Goal: Find specific page/section: Find specific page/section

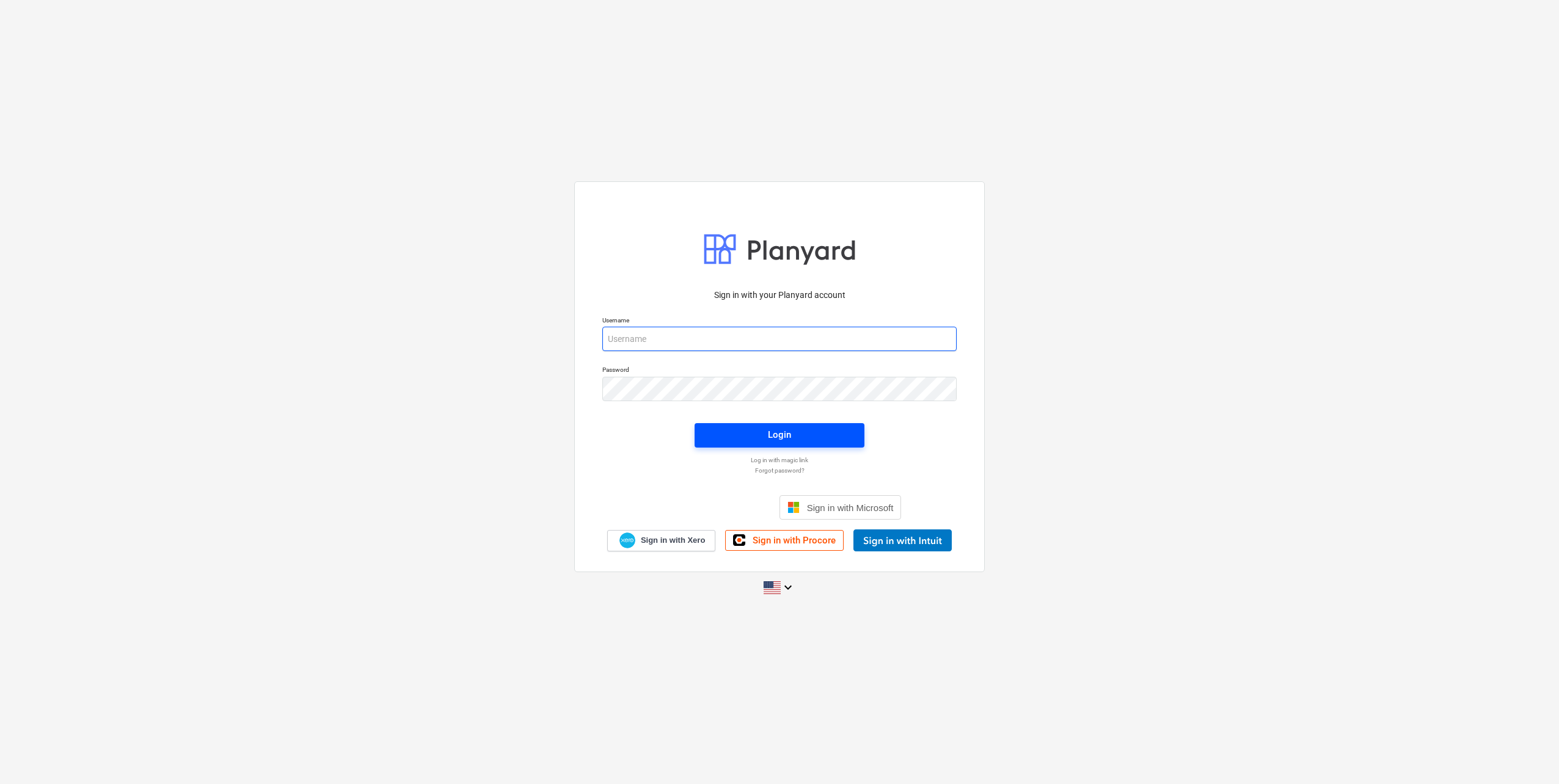
type input "[PERSON_NAME][EMAIL_ADDRESS][DOMAIN_NAME]"
click at [791, 437] on span "Login" at bounding box center [779, 434] width 141 height 16
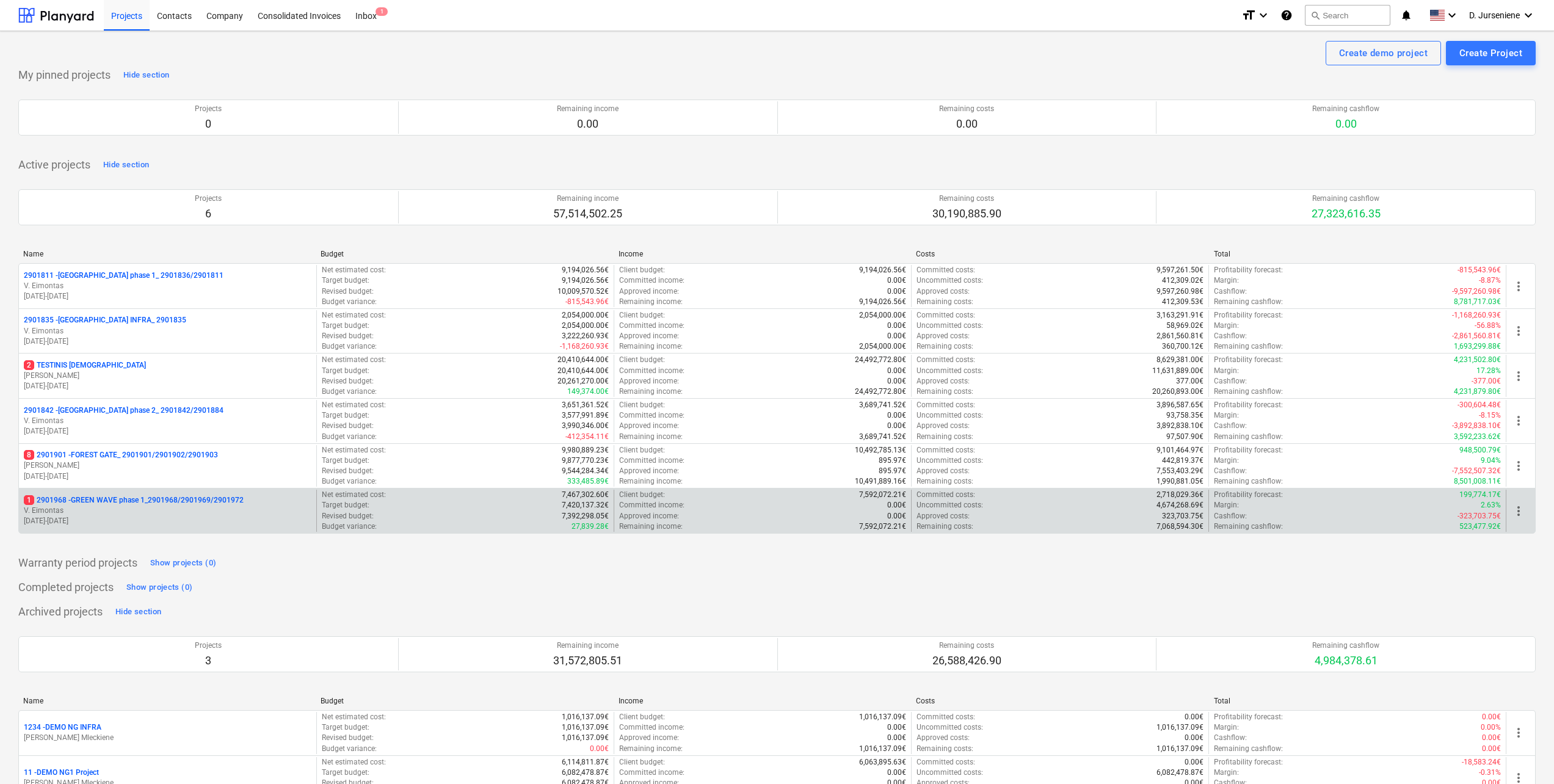
click at [157, 500] on p "1 2901968 - GREEN WAVE phase 1_2901968/2901969/2901972" at bounding box center [134, 500] width 219 height 11
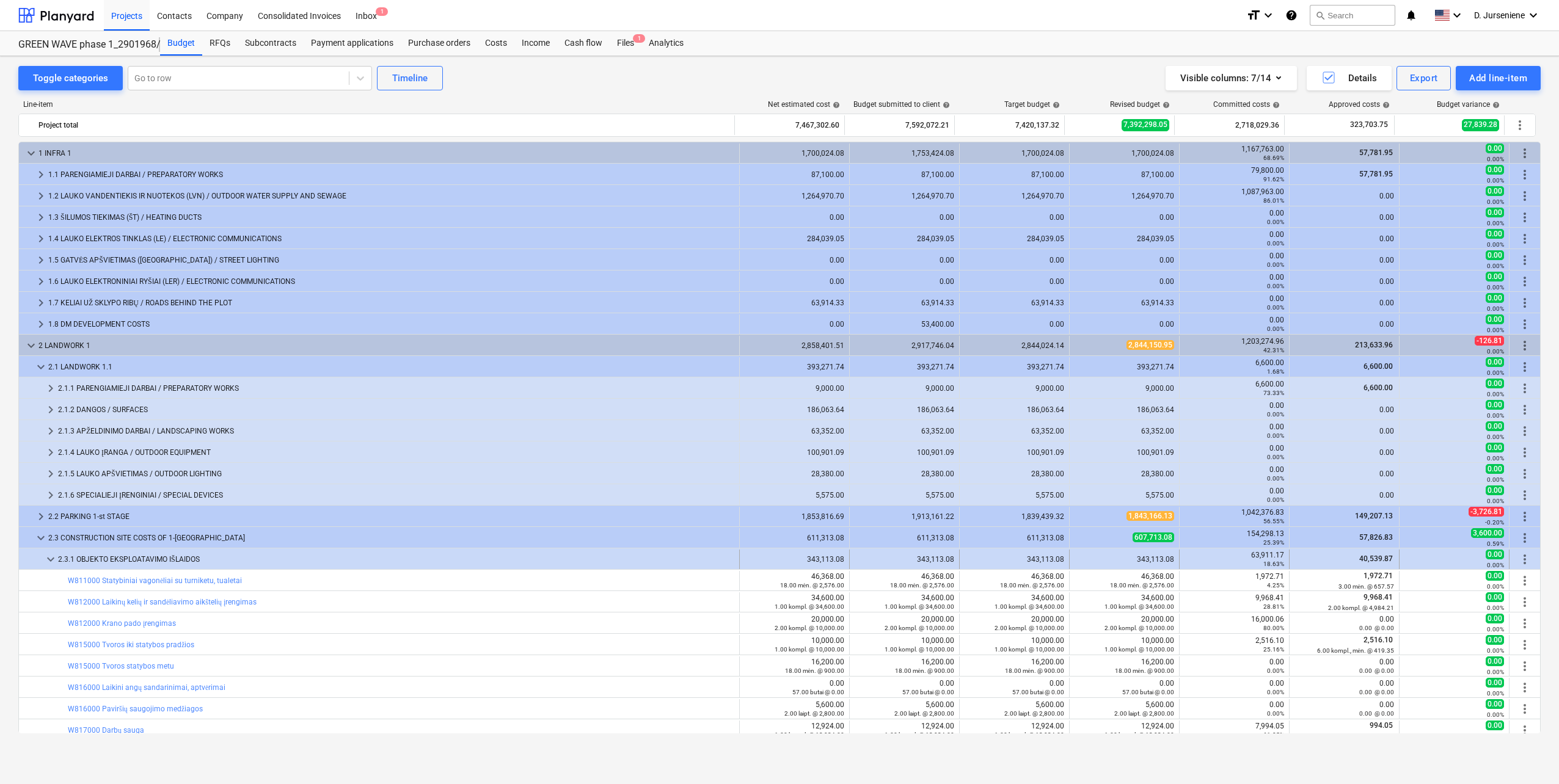
scroll to position [396, 0]
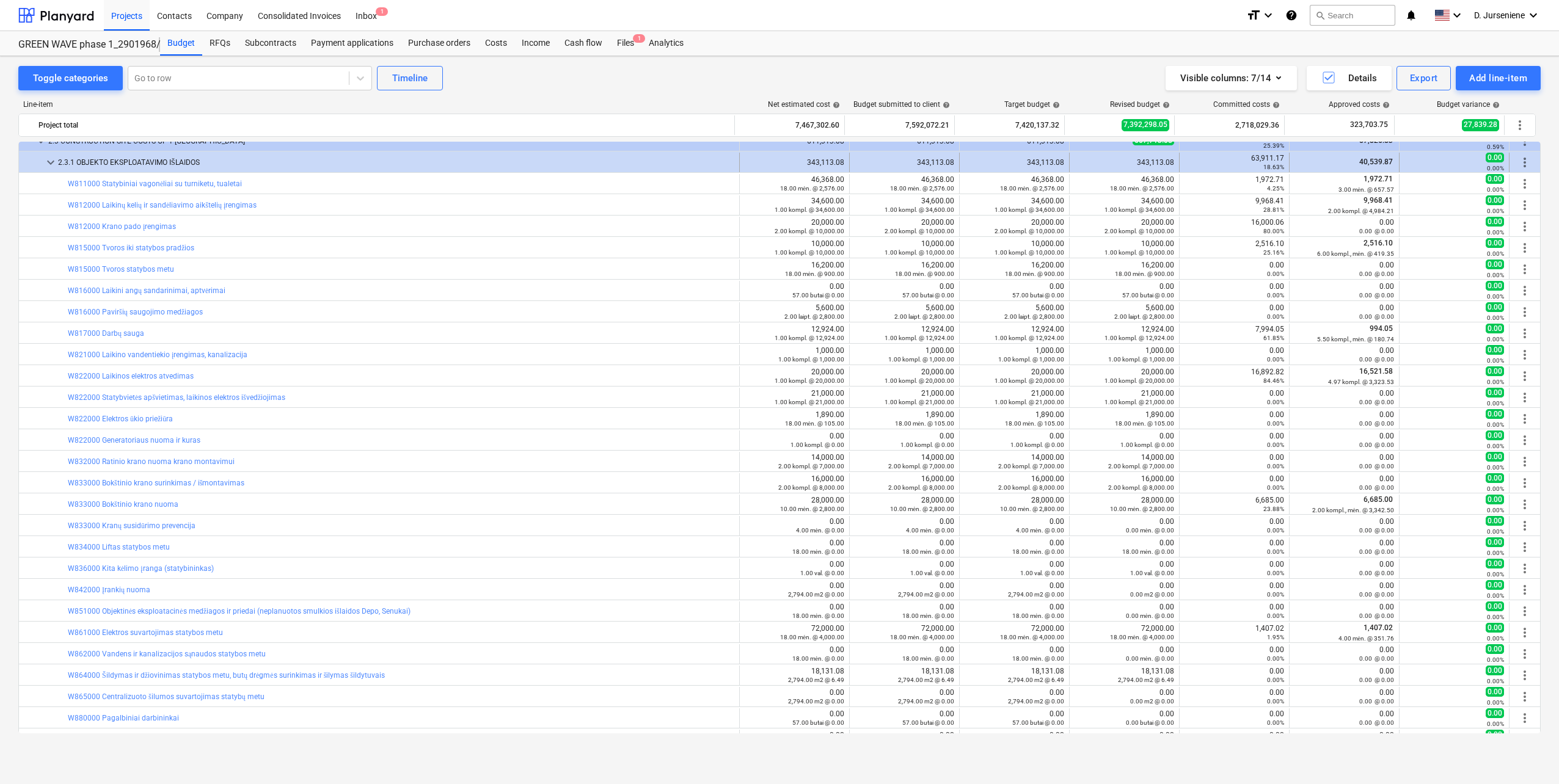
click at [52, 165] on span "keyboard_arrow_down" at bounding box center [50, 162] width 15 height 15
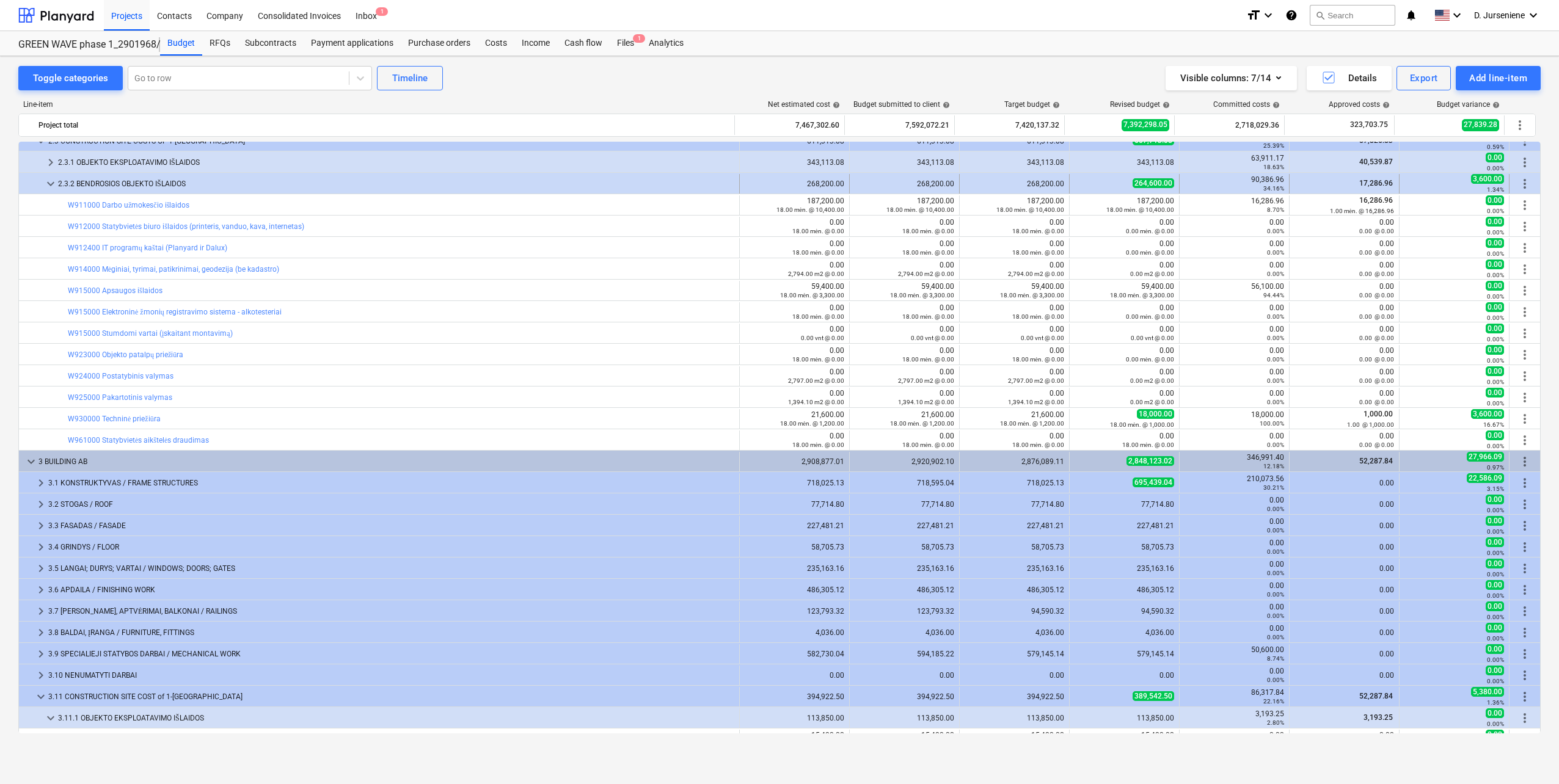
click at [50, 183] on span "keyboard_arrow_down" at bounding box center [50, 183] width 15 height 15
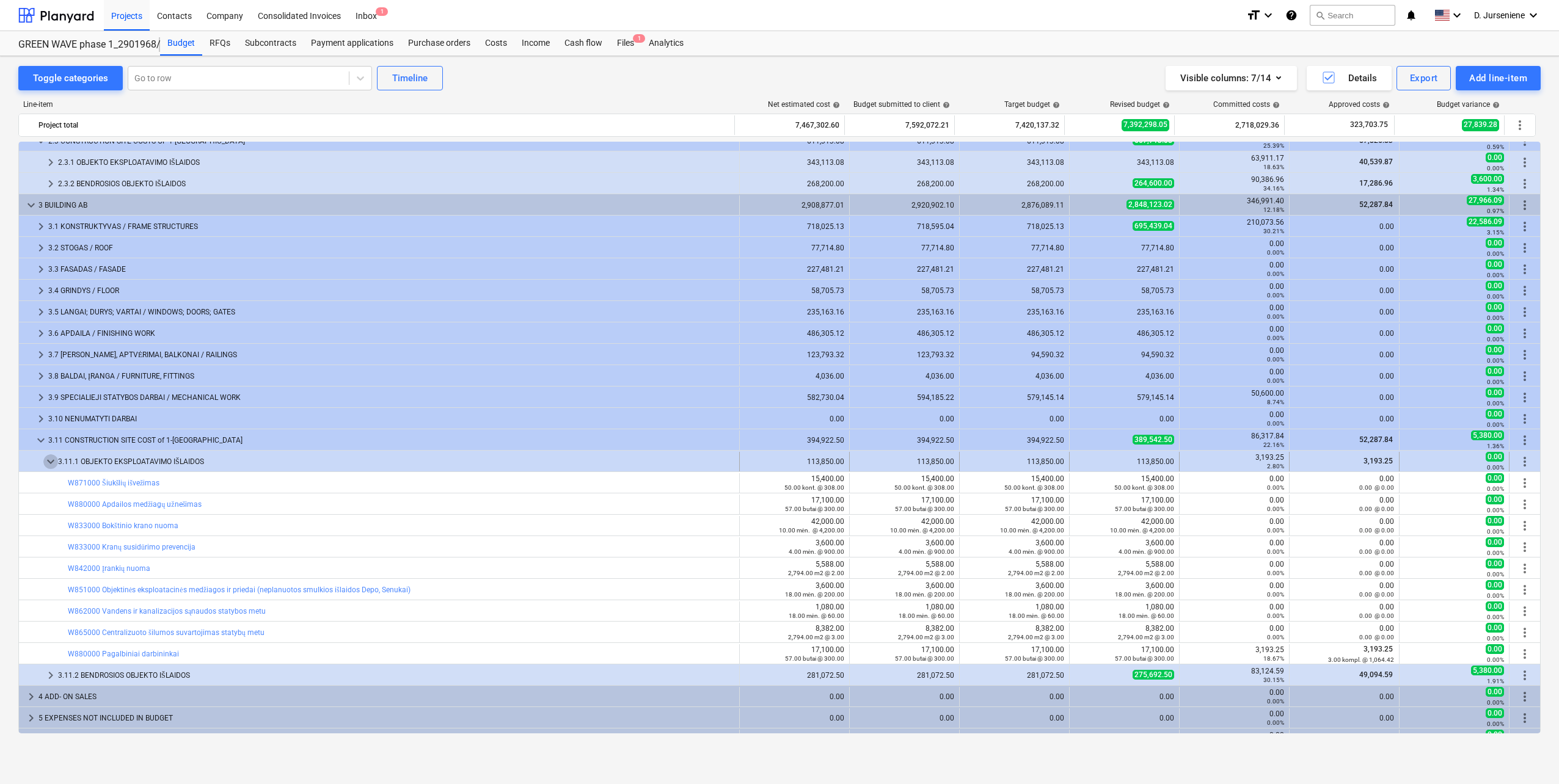
click at [52, 461] on span "keyboard_arrow_down" at bounding box center [50, 461] width 15 height 15
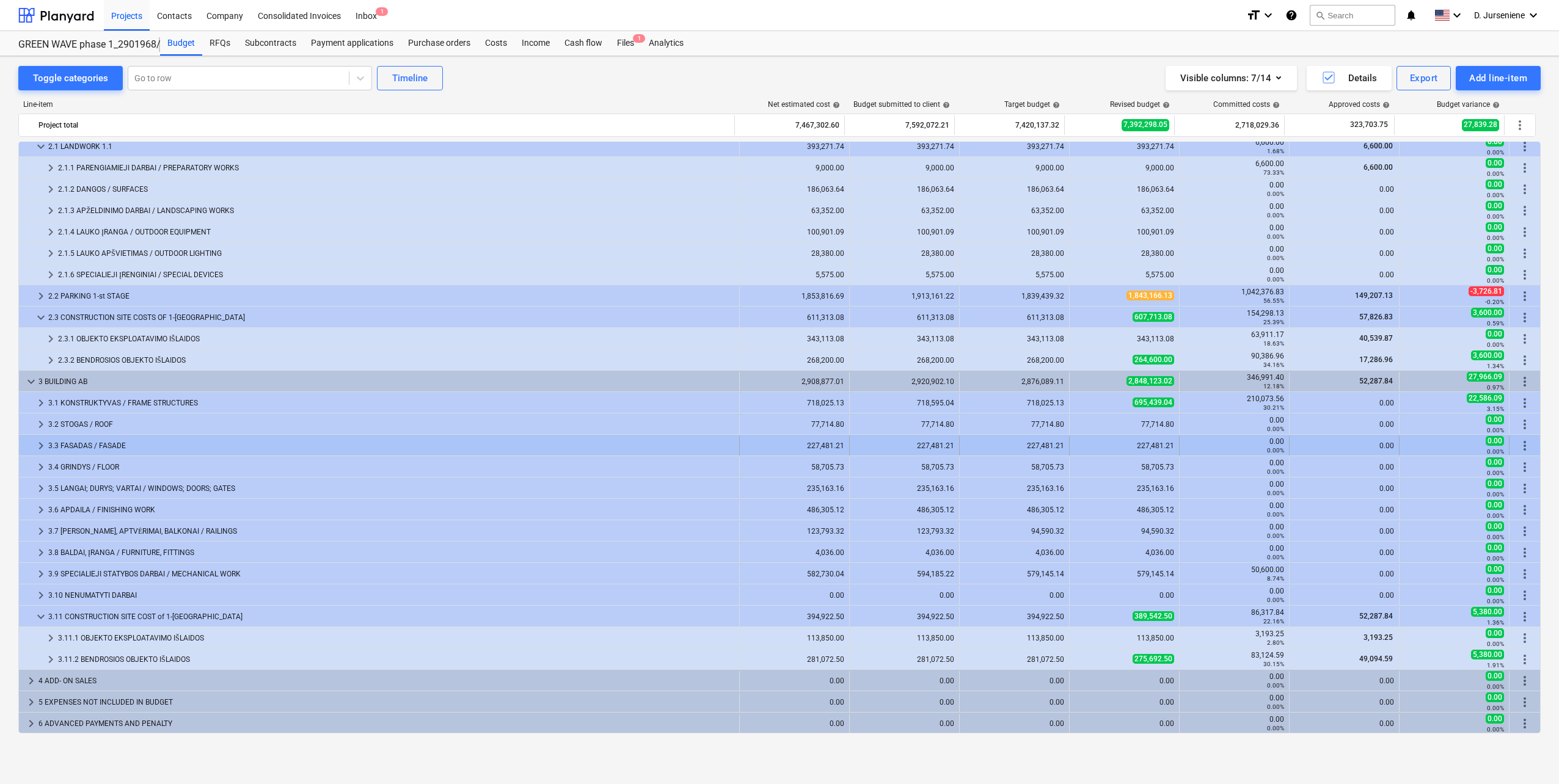
scroll to position [220, 0]
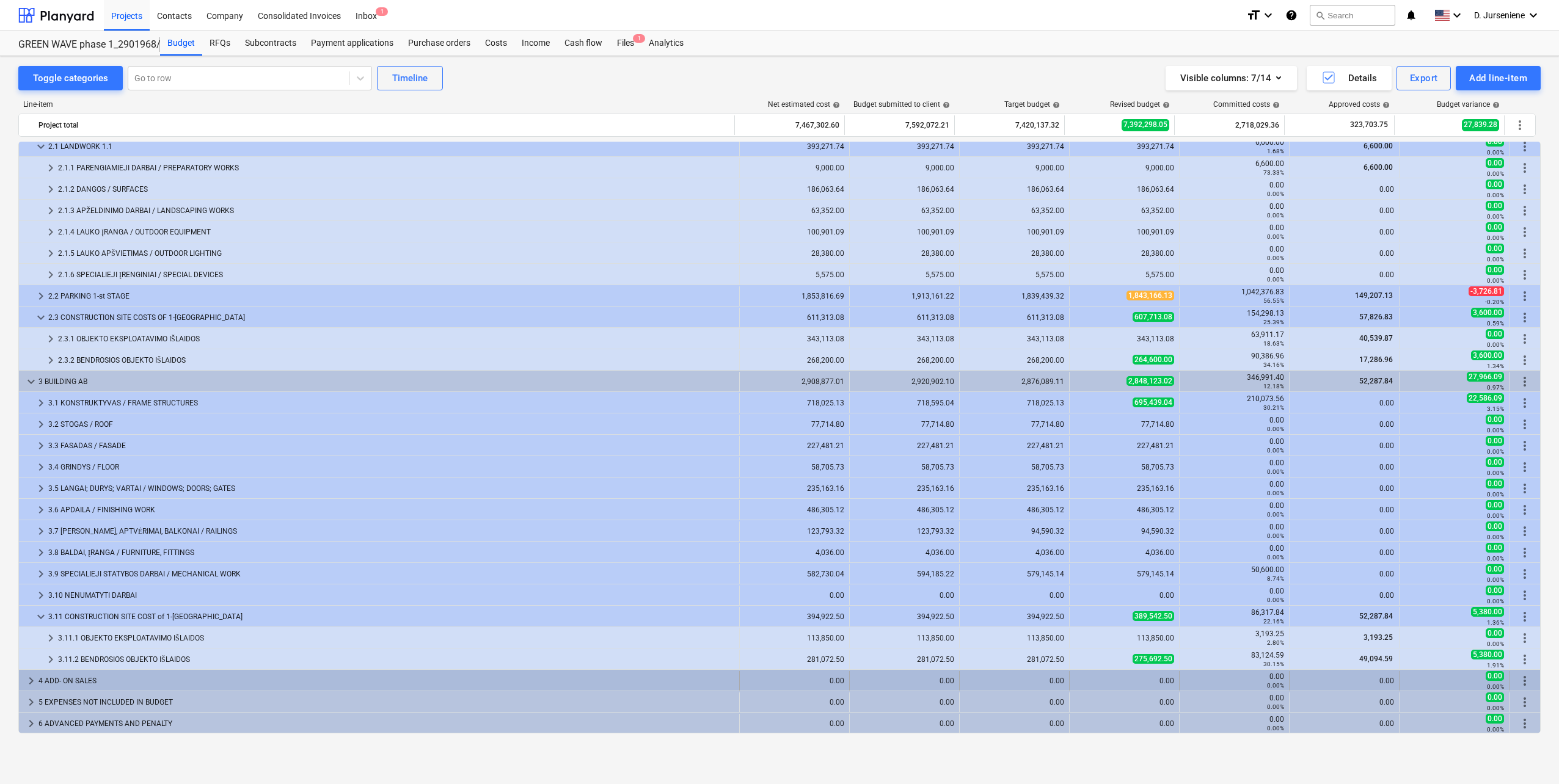
click at [33, 680] on span "keyboard_arrow_right" at bounding box center [31, 680] width 15 height 15
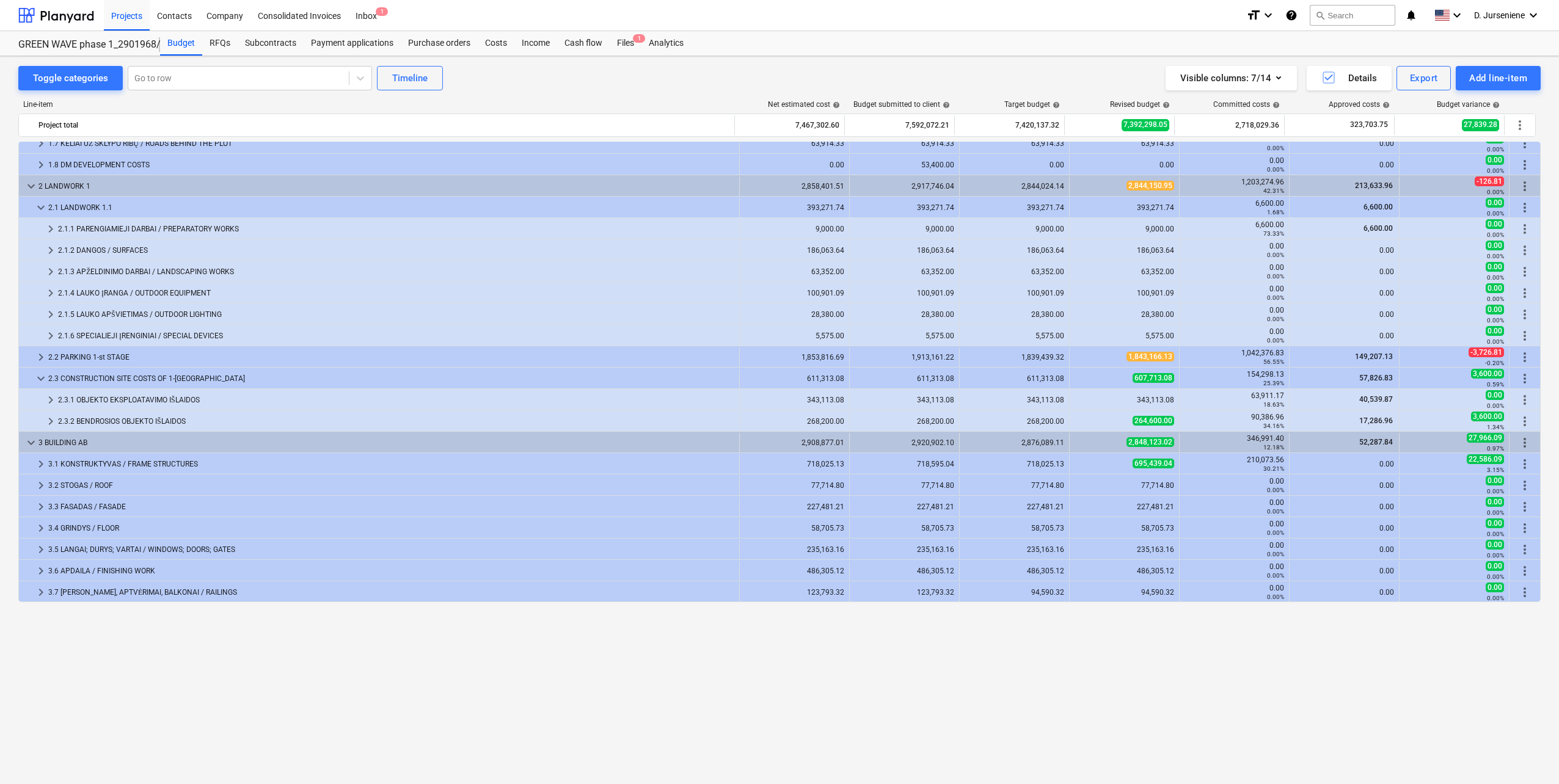
scroll to position [0, 0]
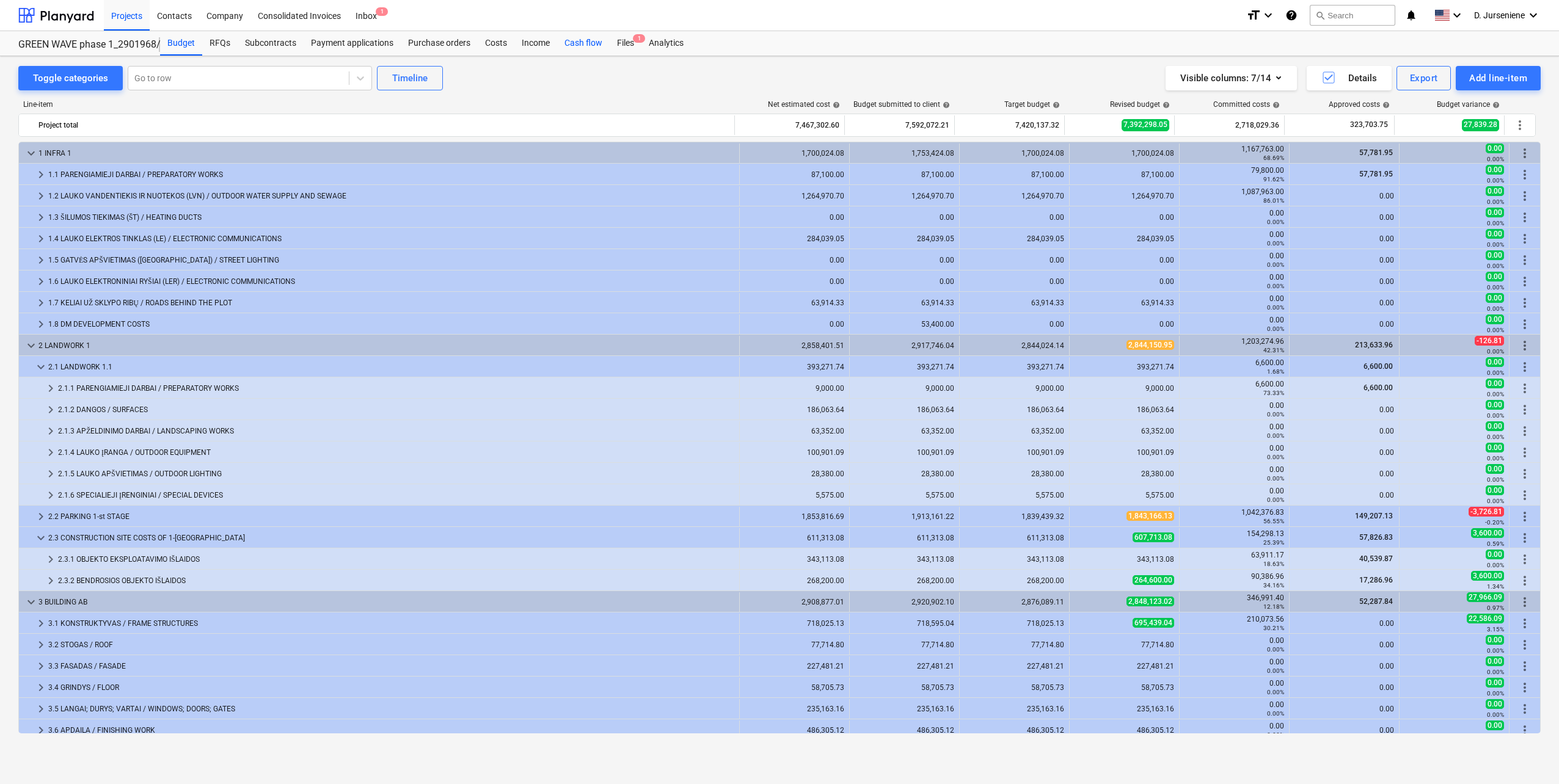
drag, startPoint x: 609, startPoint y: 84, endPoint x: 606, endPoint y: 54, distance: 30.1
click at [608, 84] on div "Toggle categories Go to row Timeline Visible columns : 7/14 Details Export Add …" at bounding box center [779, 79] width 1522 height 25
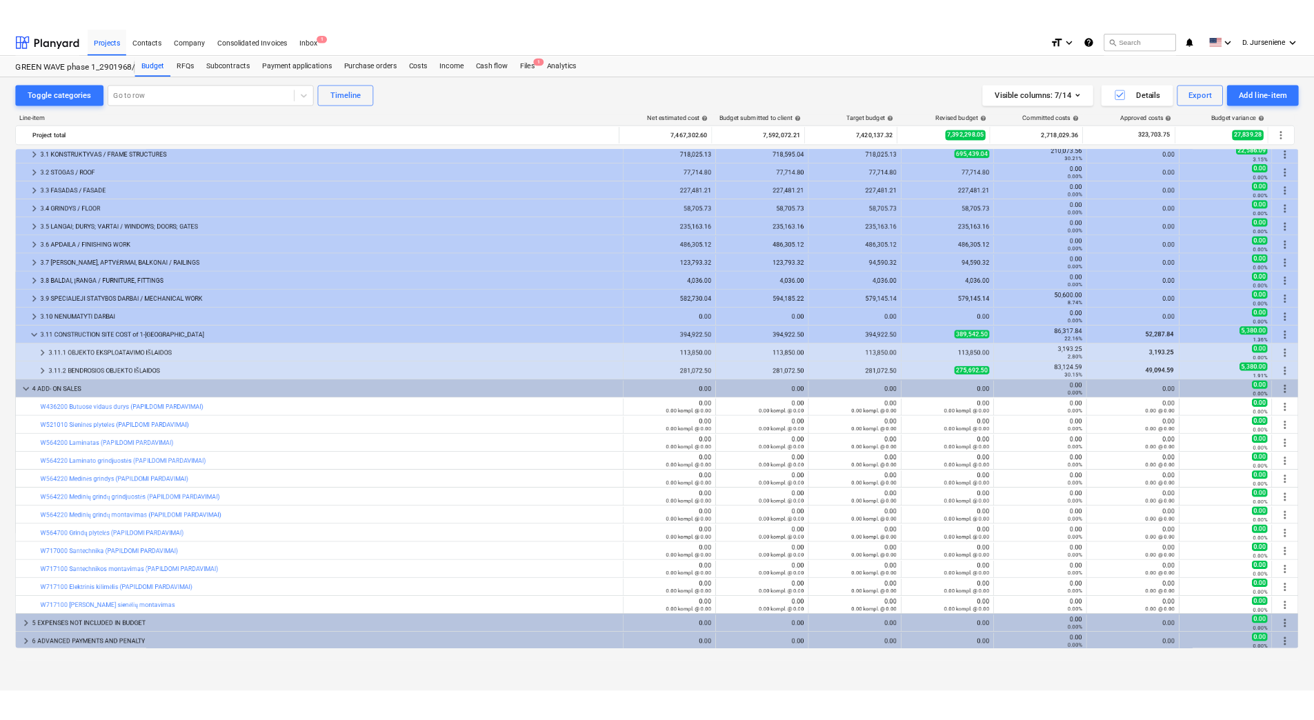
scroll to position [539, 0]
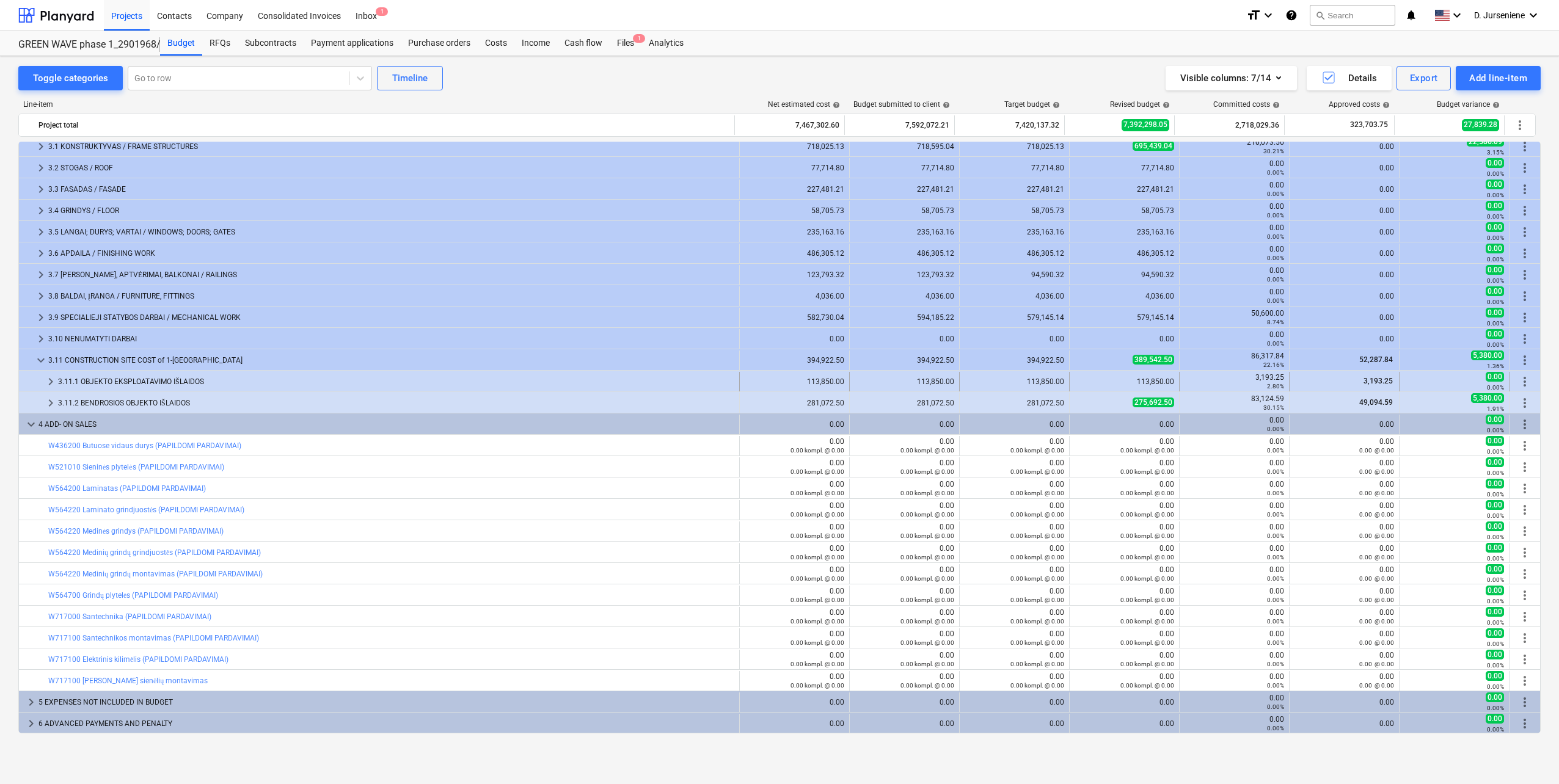
click at [56, 379] on span "keyboard_arrow_right" at bounding box center [50, 381] width 15 height 15
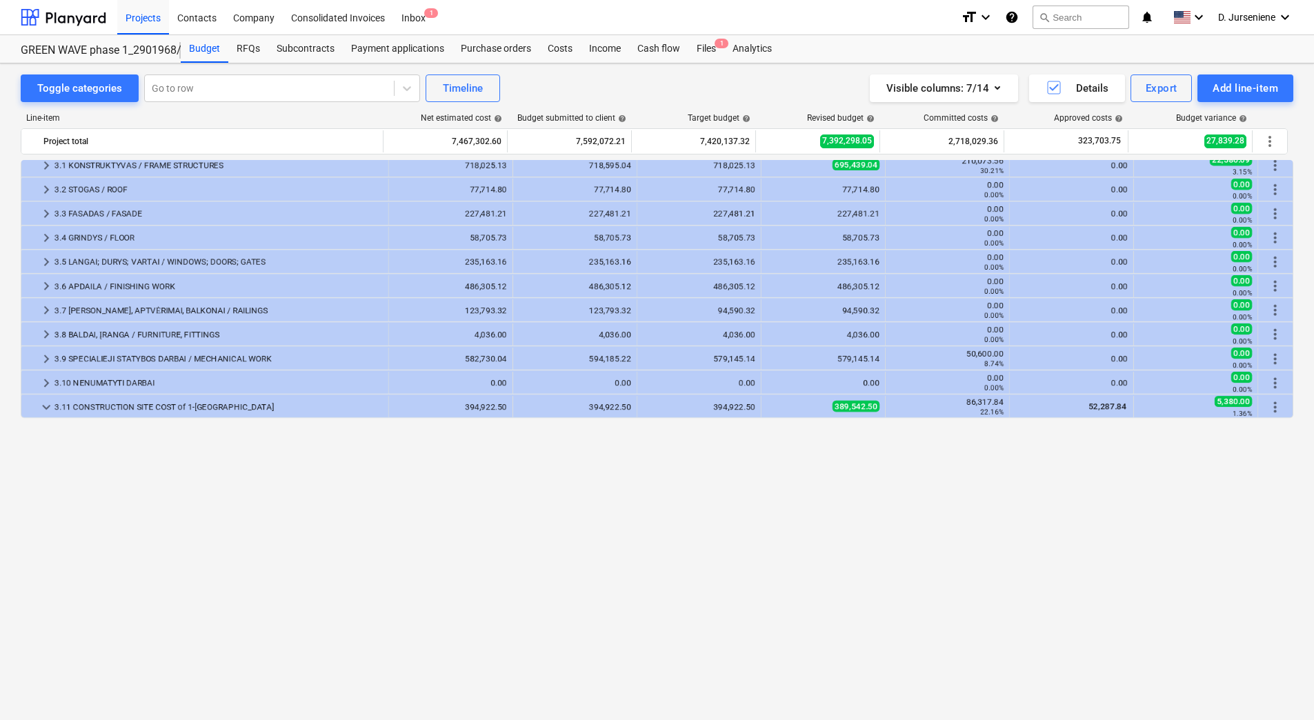
scroll to position [125, 0]
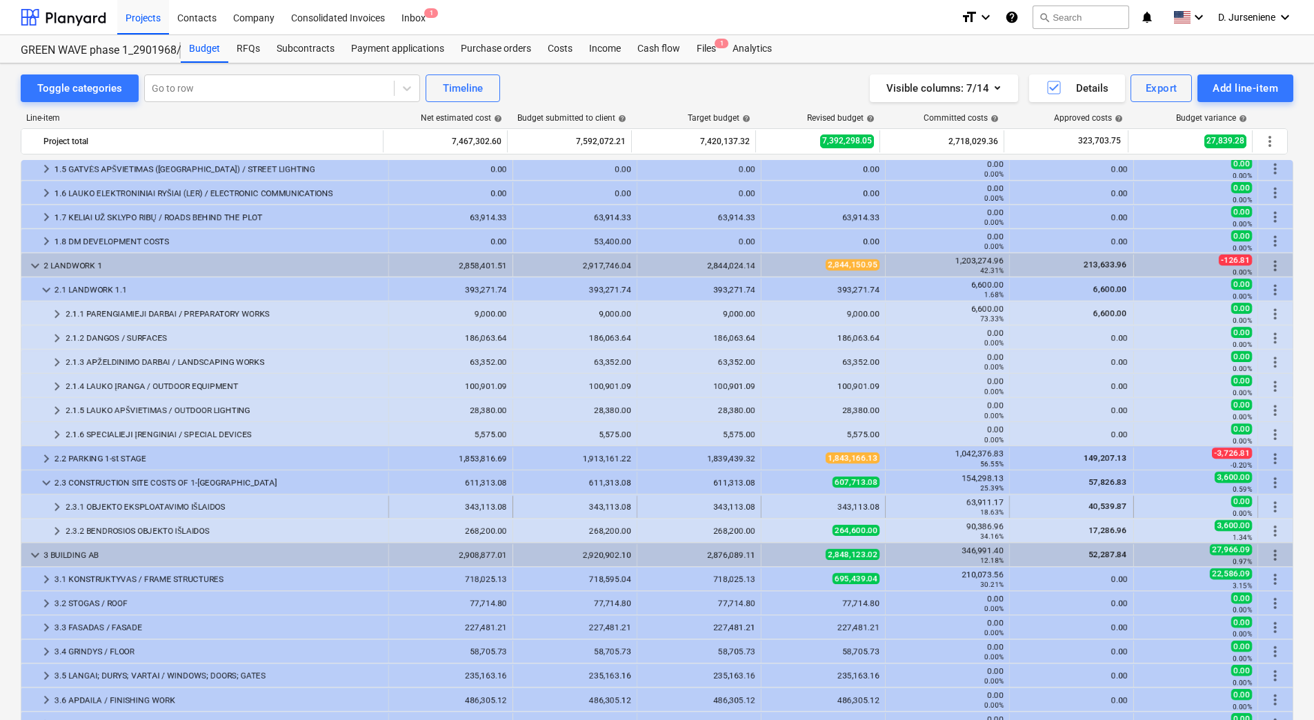
click at [58, 506] on span "keyboard_arrow_right" at bounding box center [57, 507] width 17 height 17
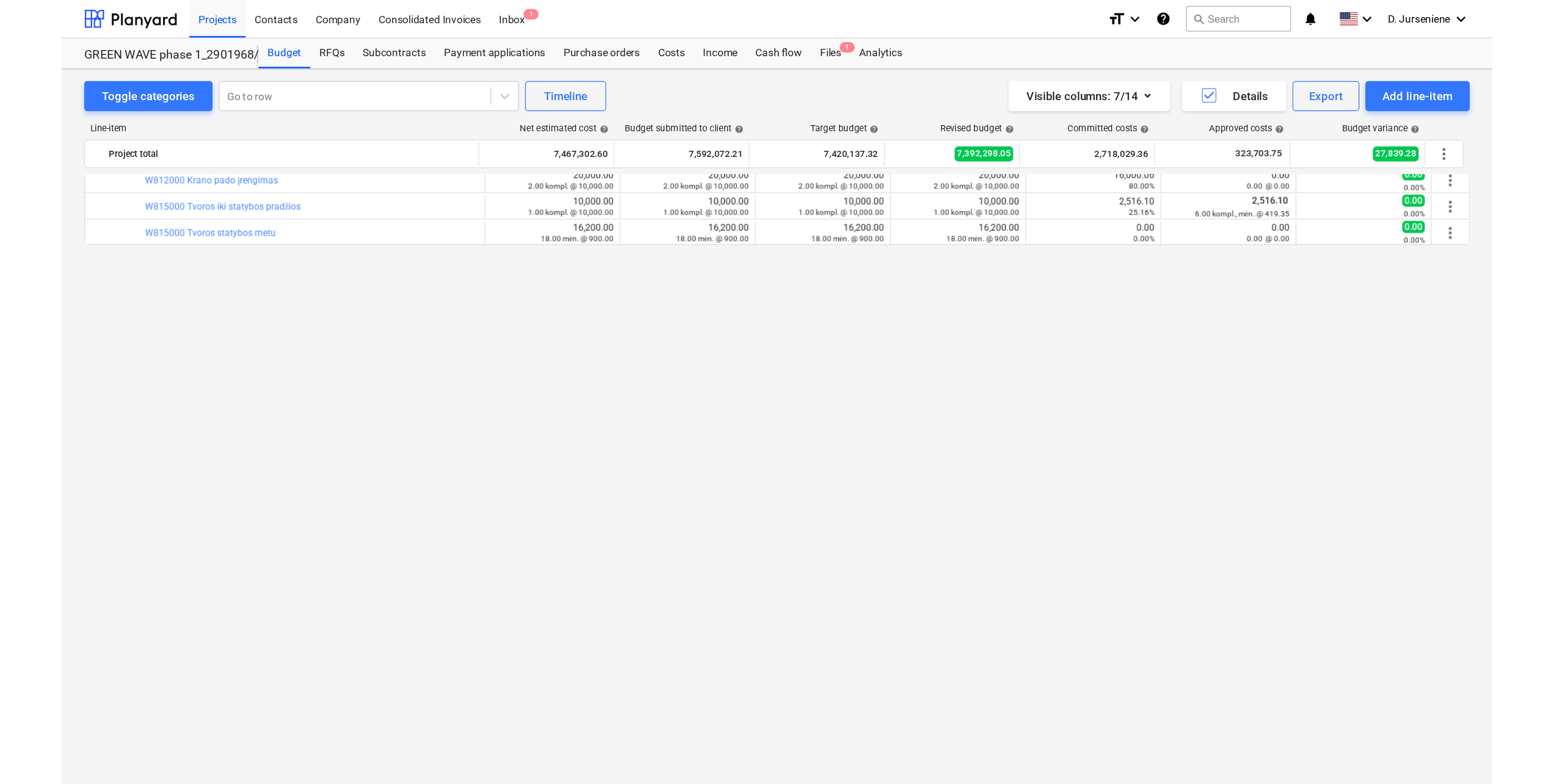
scroll to position [0, 0]
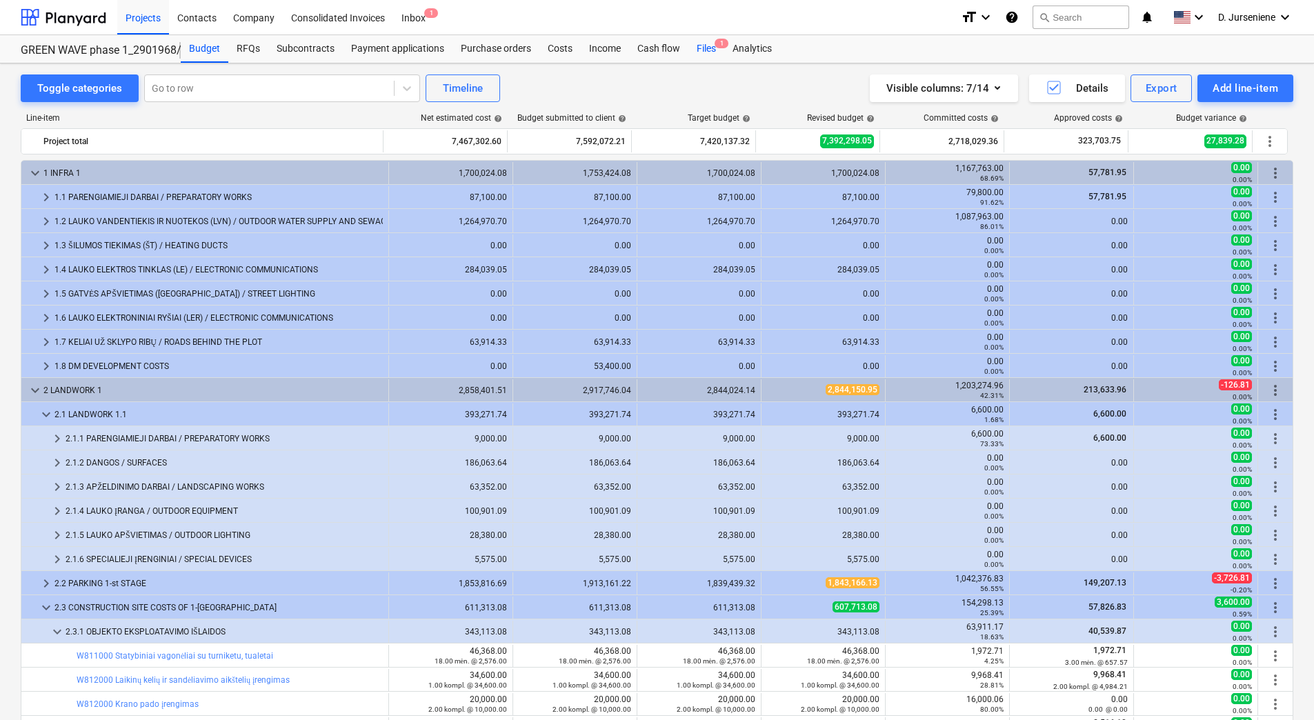
click at [707, 48] on div "Files 1" at bounding box center [706, 49] width 36 height 28
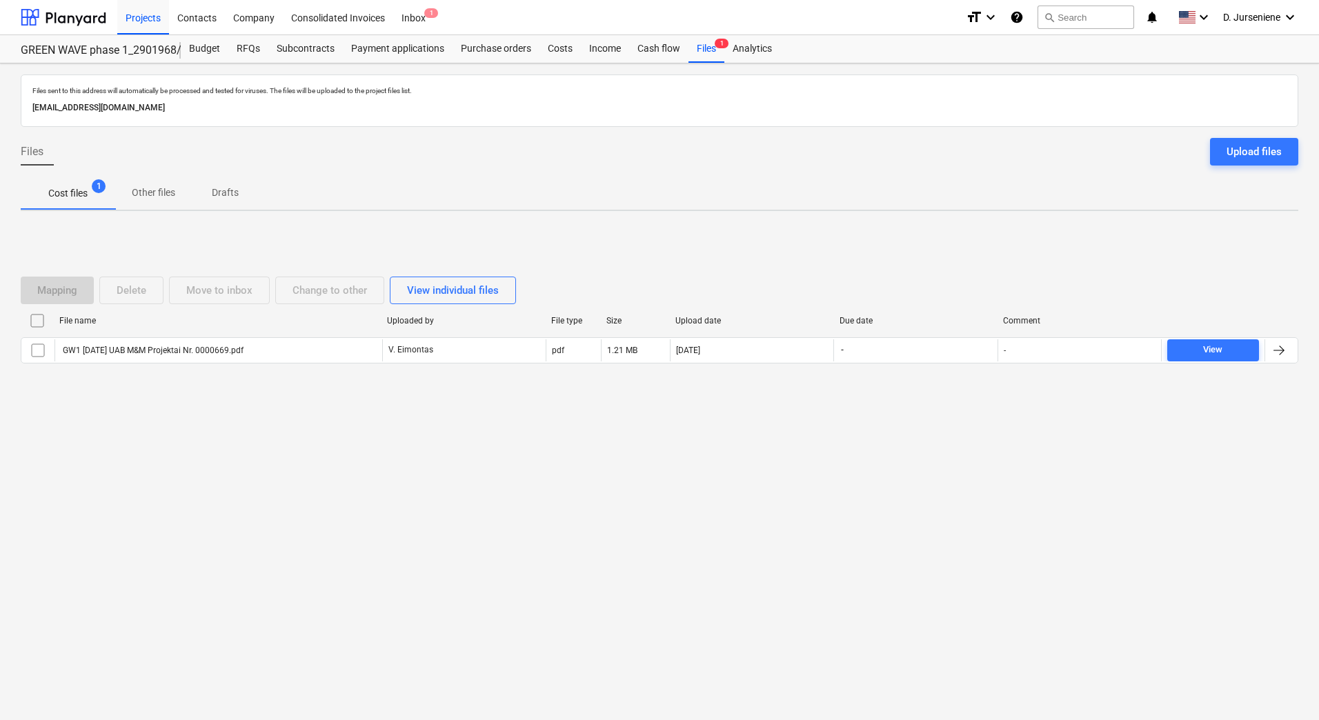
click at [149, 195] on p "Other files" at bounding box center [153, 193] width 43 height 14
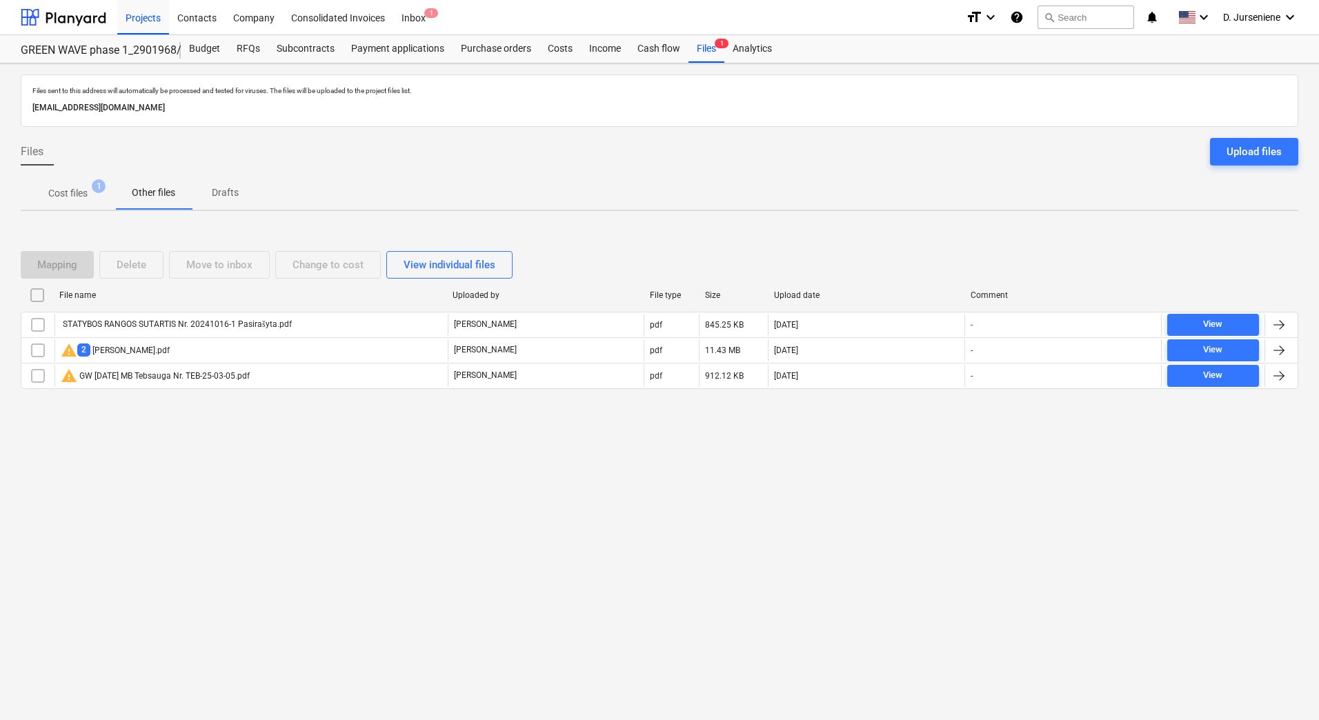
click at [227, 194] on p "Drafts" at bounding box center [224, 193] width 33 height 14
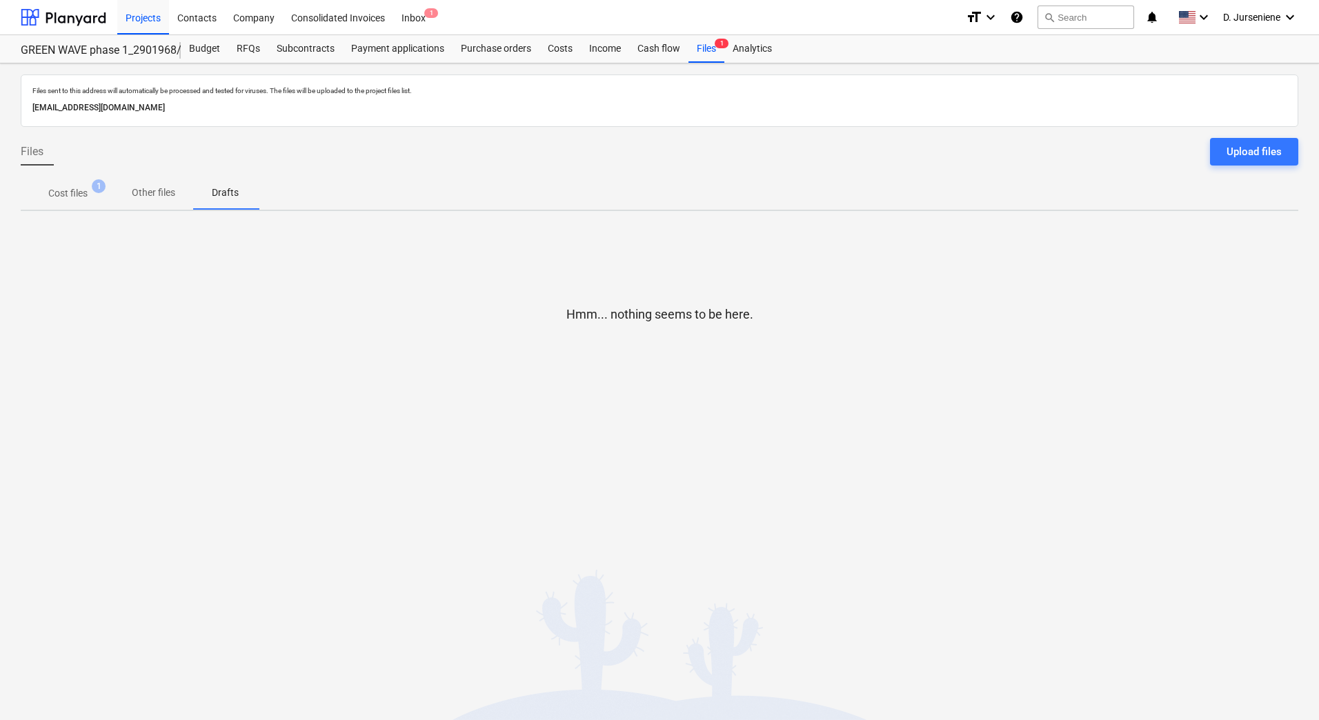
click at [74, 197] on p "Cost files" at bounding box center [67, 193] width 39 height 14
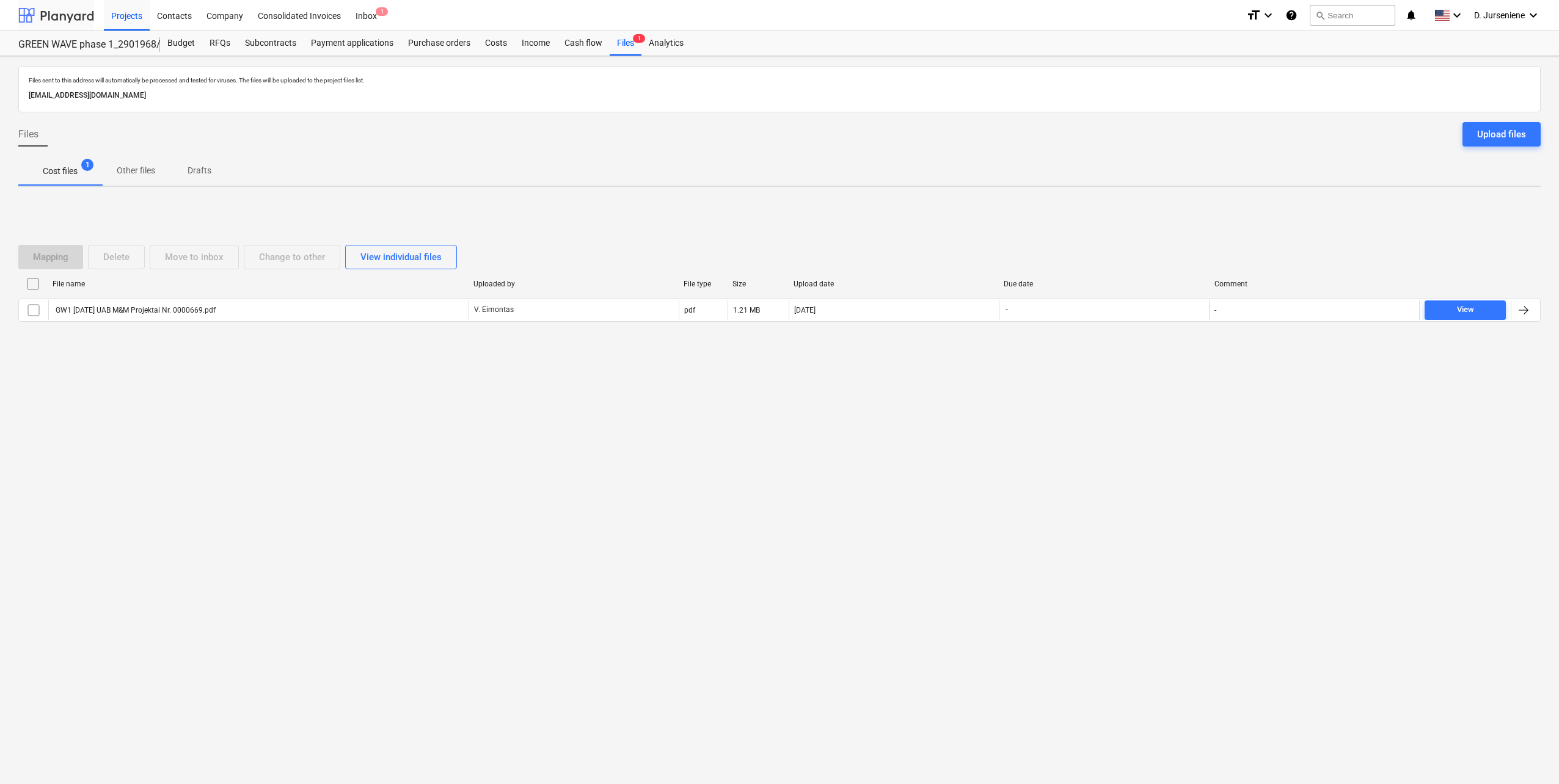
click at [66, 9] on div at bounding box center [57, 15] width 76 height 30
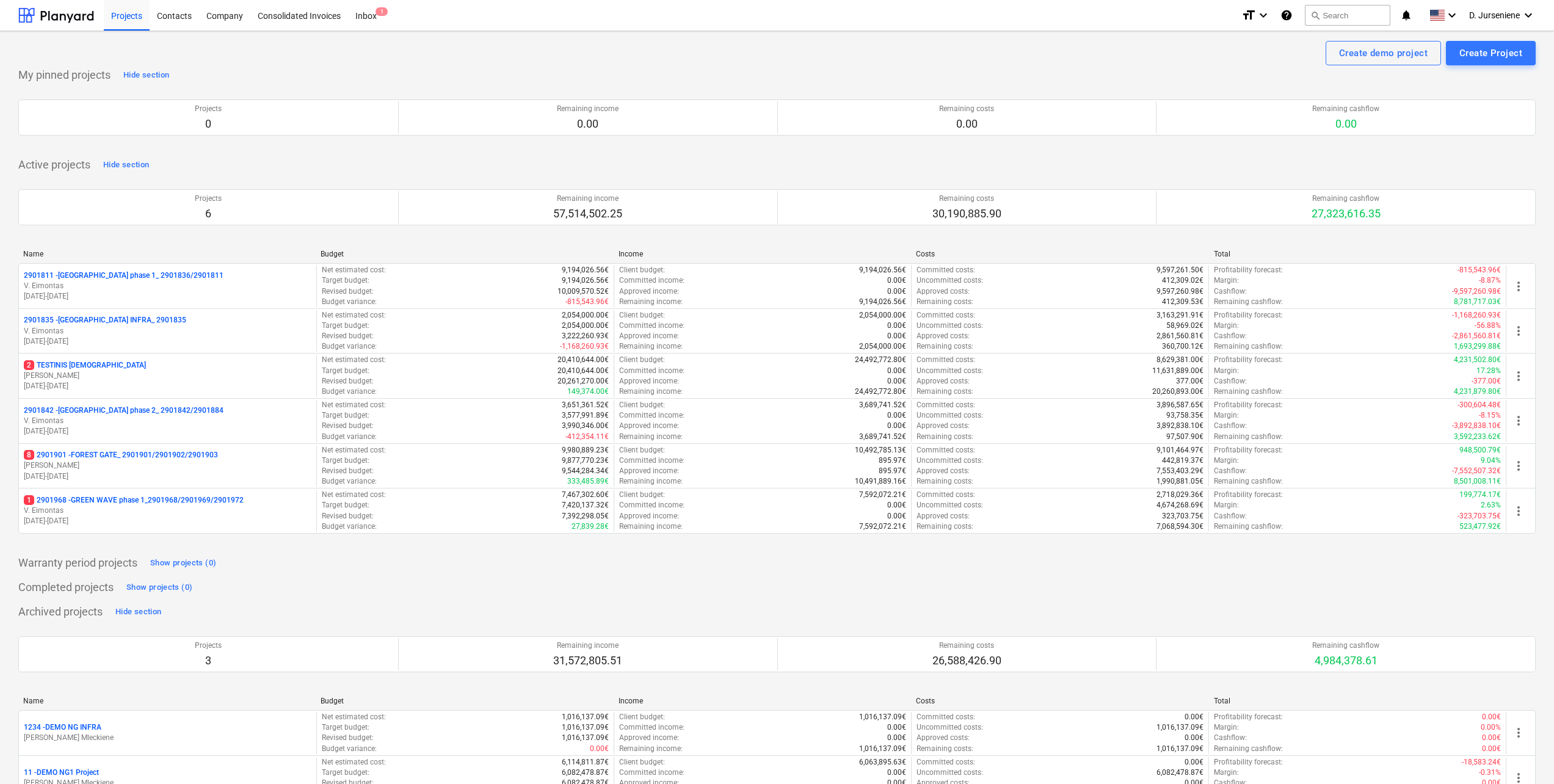
click at [324, 60] on div "Create demo project Create Project" at bounding box center [777, 53] width 1517 height 25
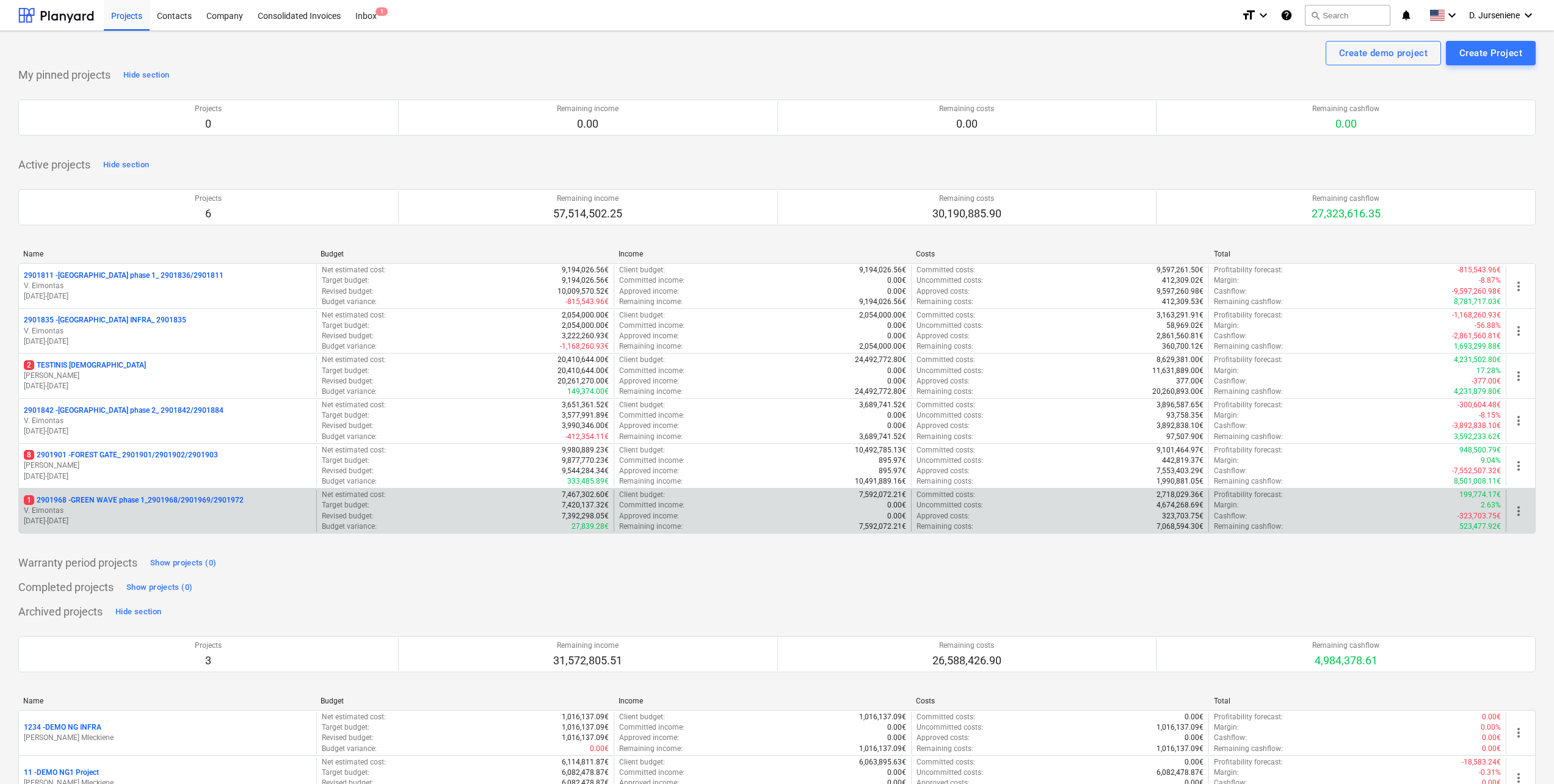
click at [158, 505] on p "1 2901968 - GREEN WAVE phase 1_2901968/2901969/2901972" at bounding box center [134, 500] width 219 height 11
